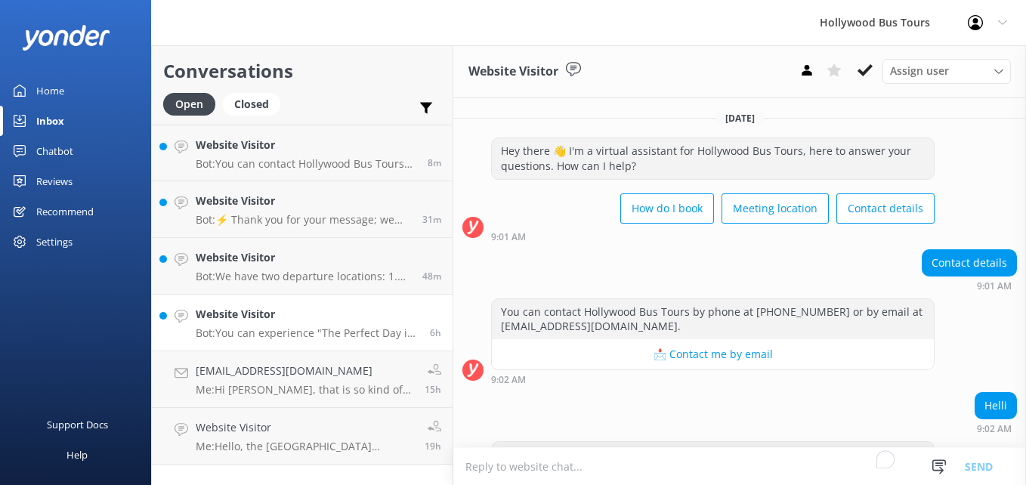
scroll to position [362, 0]
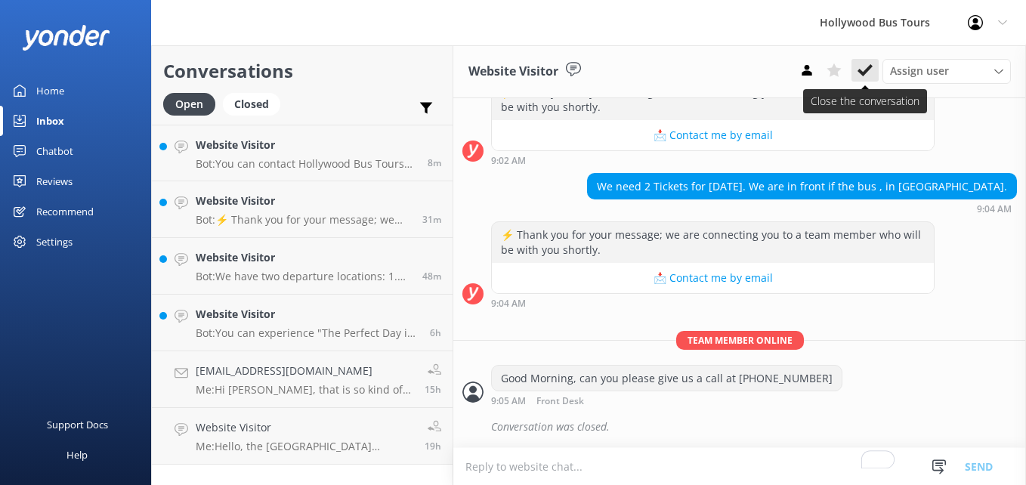
click at [867, 76] on icon at bounding box center [865, 70] width 15 height 15
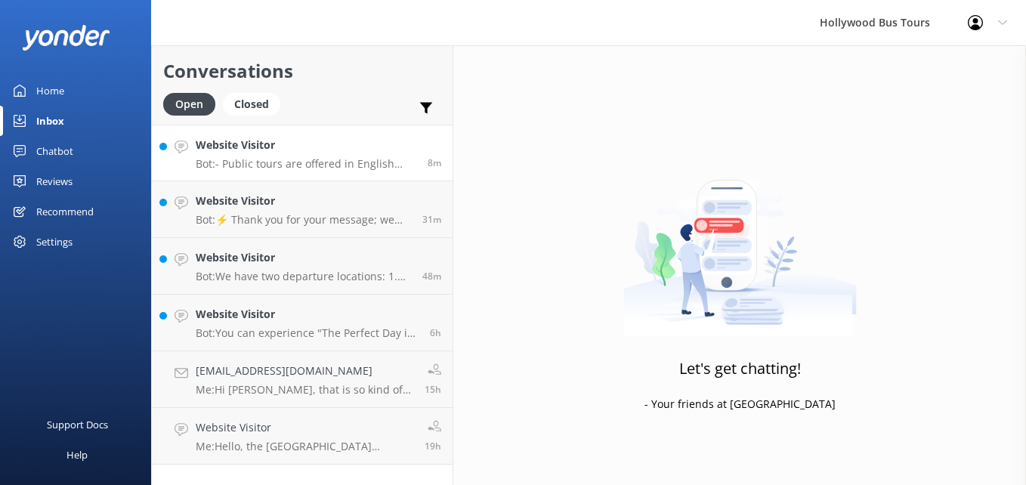
click at [269, 166] on p "Bot: - Public tours are offered in English only, but a Spanish-speaking step-on…" at bounding box center [306, 164] width 221 height 14
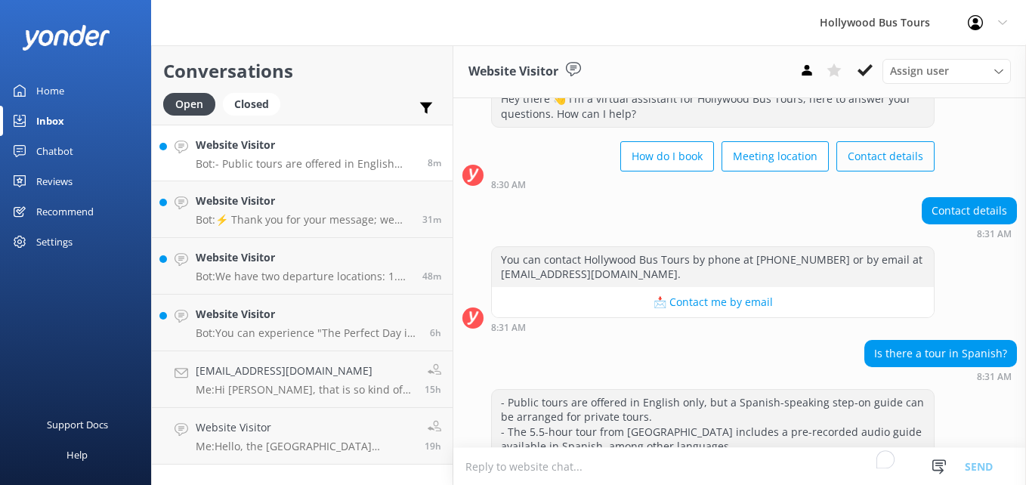
scroll to position [87, 0]
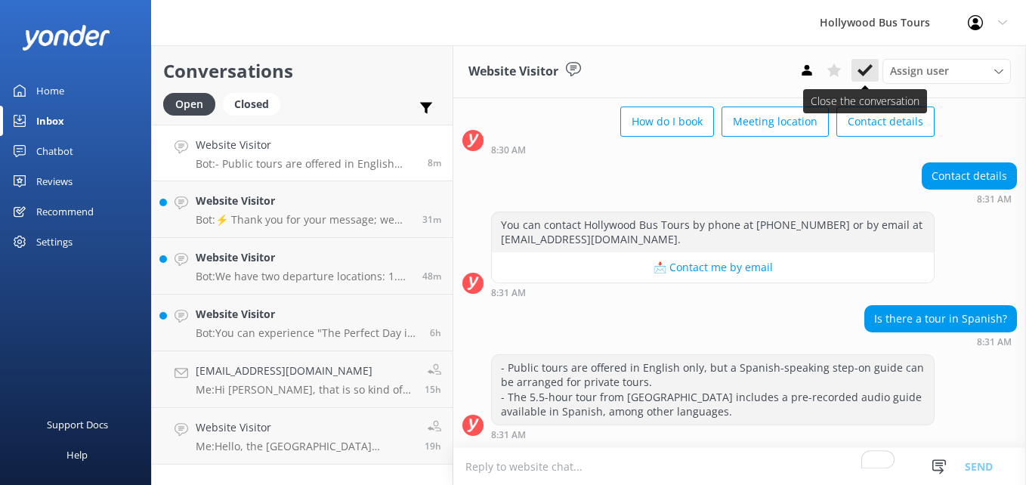
click at [861, 68] on icon at bounding box center [865, 70] width 15 height 15
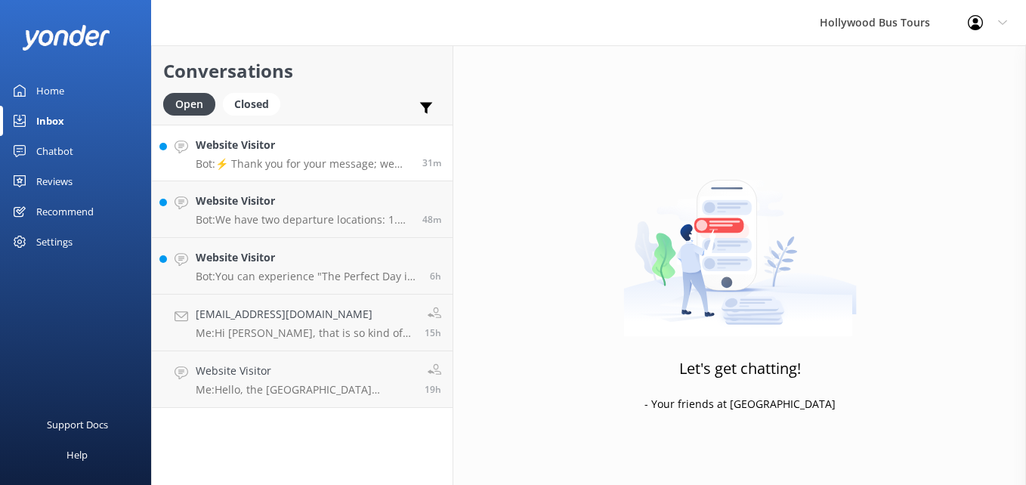
click at [317, 169] on p "Bot: ⚡ Thank you for your message; we are connecting you to a team member who w…" at bounding box center [303, 164] width 215 height 14
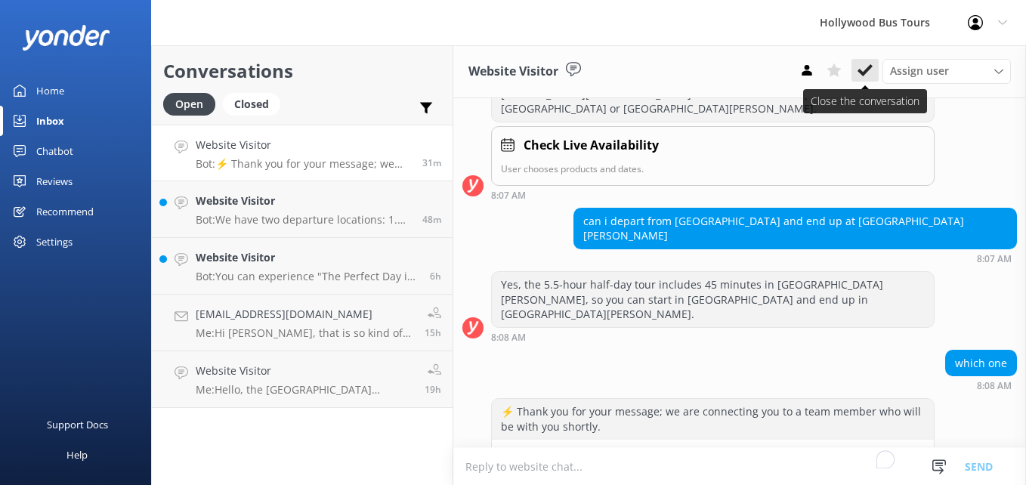
scroll to position [464, 0]
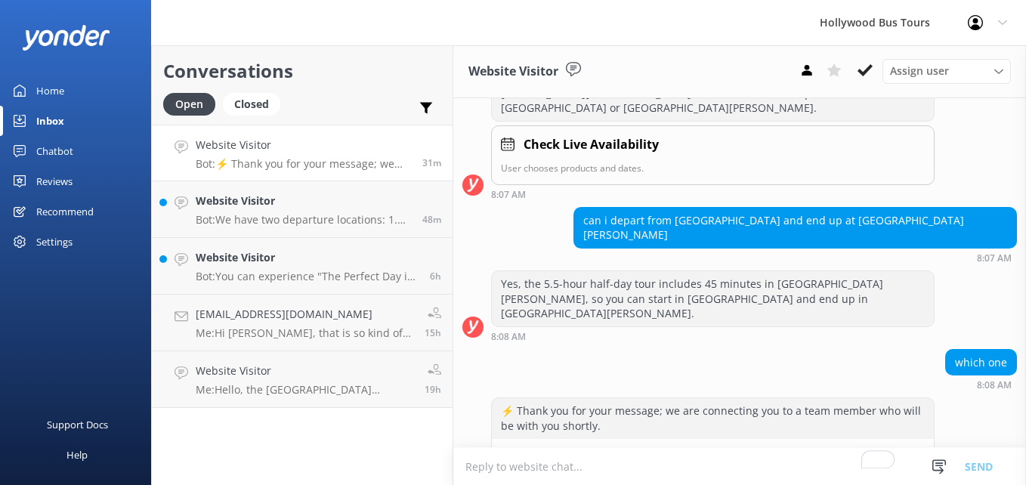
drag, startPoint x: 875, startPoint y: 65, endPoint x: 785, endPoint y: 42, distance: 93.7
click at [785, 45] on div "Hollywood Bus Tours Profile Settings Logout Home Inbox Chatbot Content Products…" at bounding box center [513, 265] width 1026 height 440
click at [868, 69] on use at bounding box center [865, 70] width 15 height 12
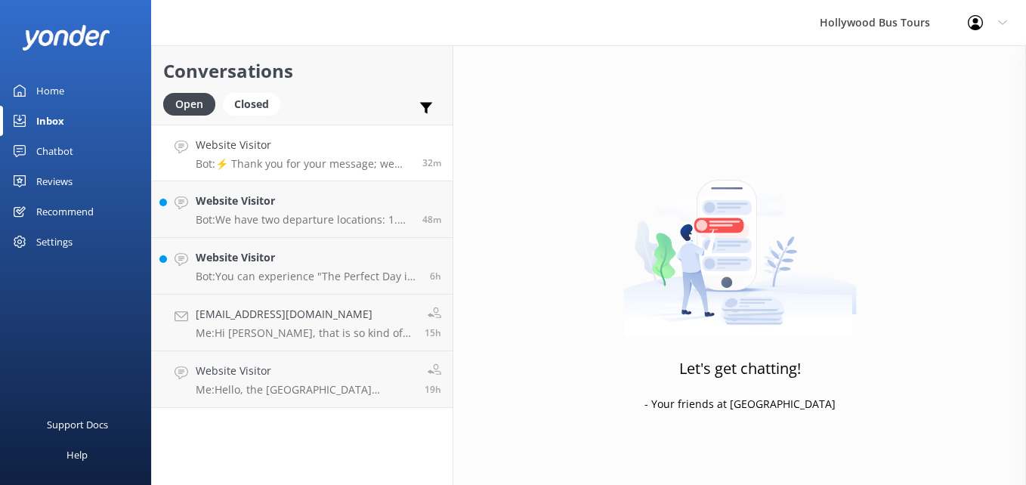
click at [300, 159] on p "Bot: ⚡ Thank you for your message; we are connecting you to a team member who w…" at bounding box center [303, 164] width 215 height 14
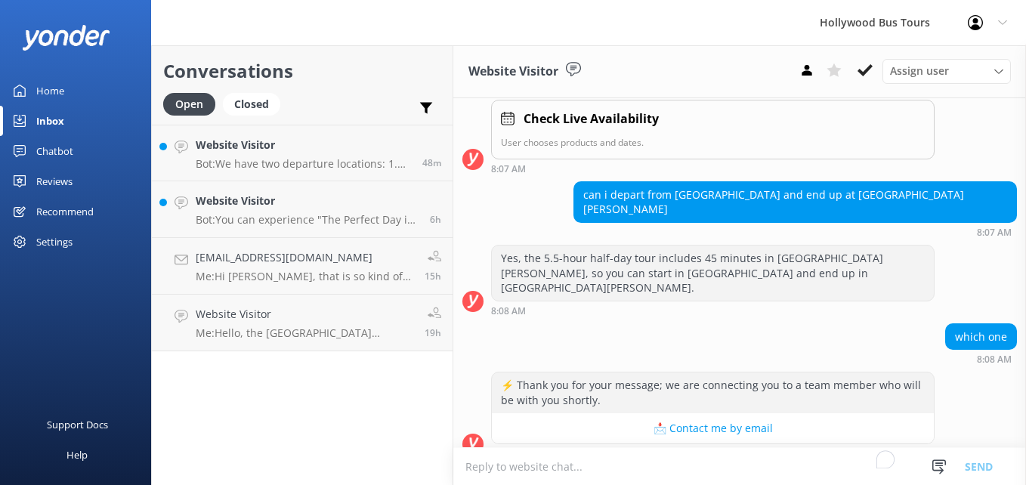
scroll to position [497, 0]
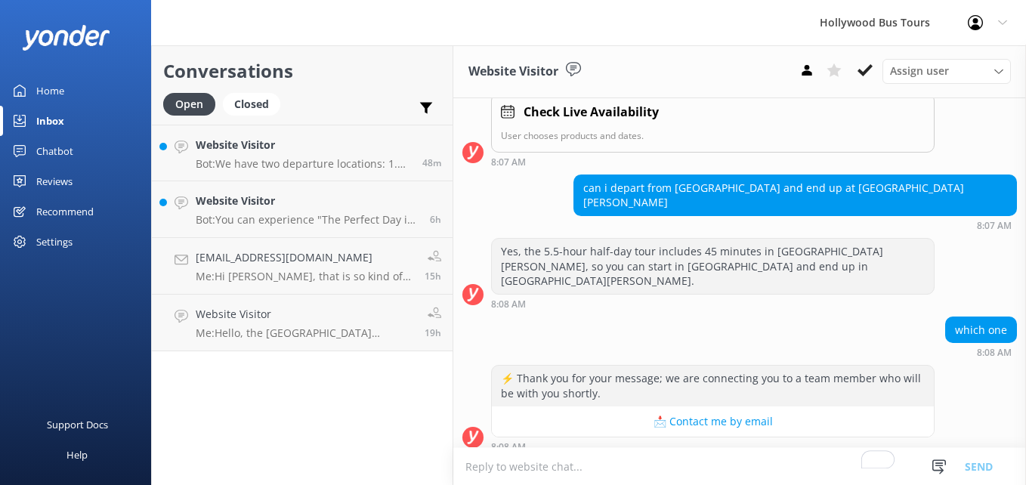
click at [548, 456] on textarea "To enrich screen reader interactions, please activate Accessibility in Grammarl…" at bounding box center [739, 466] width 573 height 37
click at [297, 213] on p "Bot: You can experience "The Perfect Day in LA" tour, which is a full-day adven…" at bounding box center [307, 220] width 223 height 14
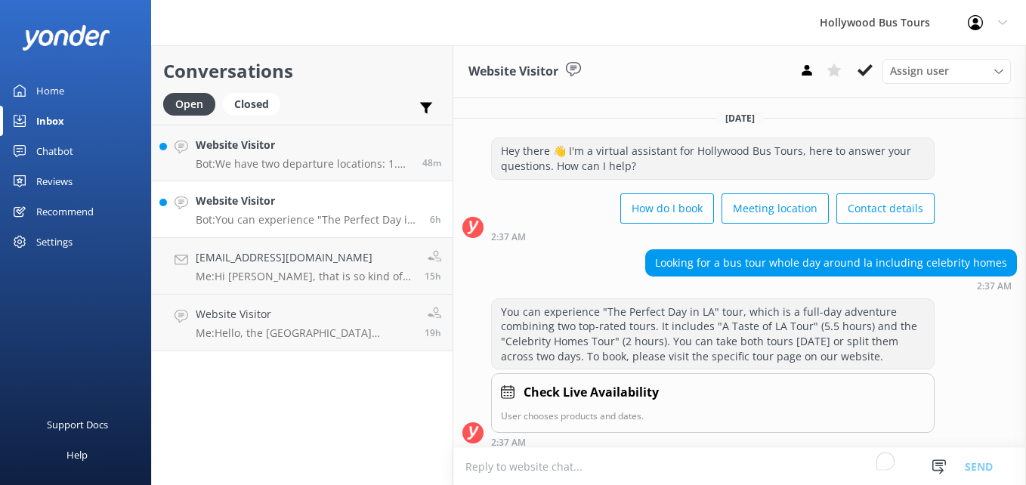
scroll to position [8, 0]
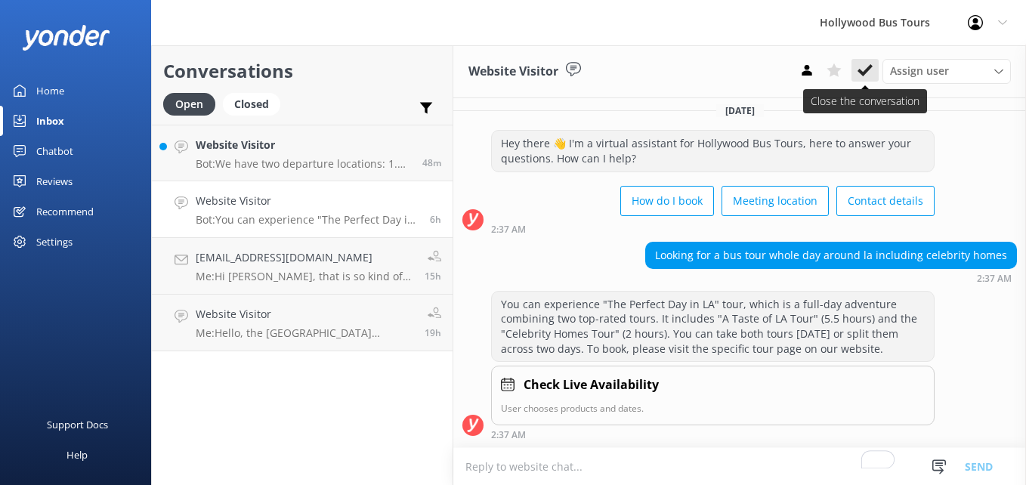
click at [864, 68] on icon at bounding box center [865, 70] width 15 height 15
